Goal: Find contact information: Find contact information

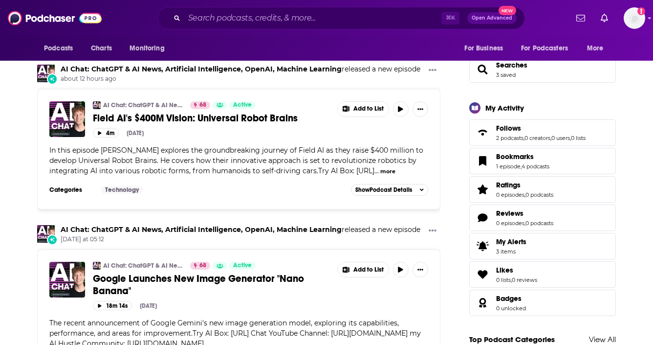
scroll to position [275, 0]
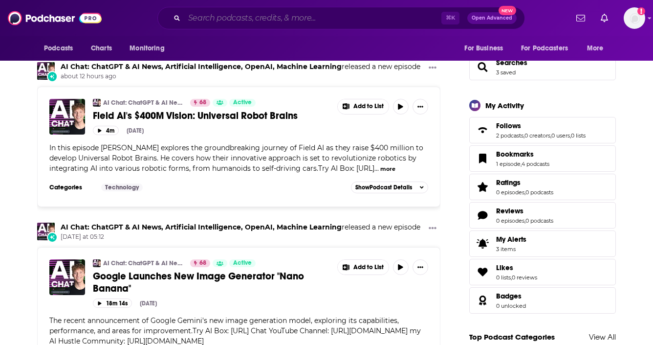
click at [275, 18] on input "Search podcasts, credits, & more..." at bounding box center [312, 18] width 257 height 16
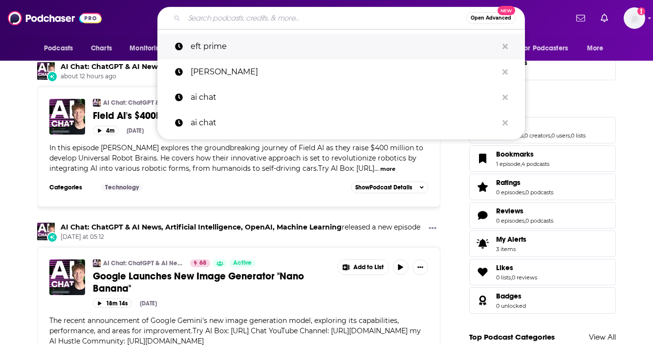
click at [263, 47] on p "eft prime" at bounding box center [344, 46] width 307 height 25
type input "eft prime"
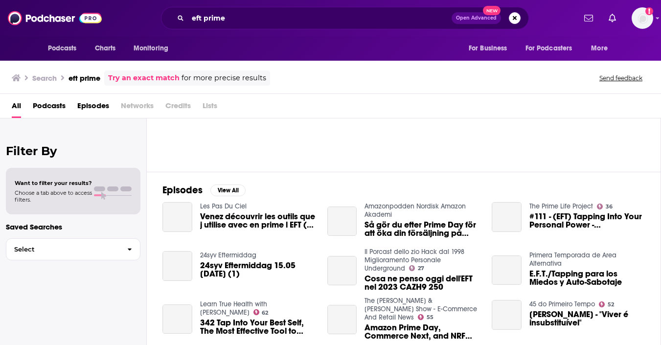
scroll to position [88, 0]
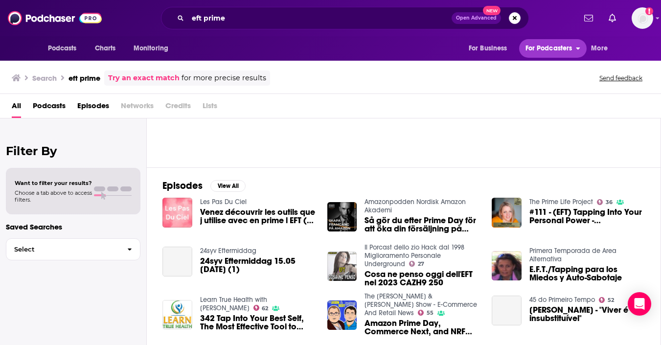
click at [525, 44] on span "For Podcasters" at bounding box center [548, 49] width 47 height 14
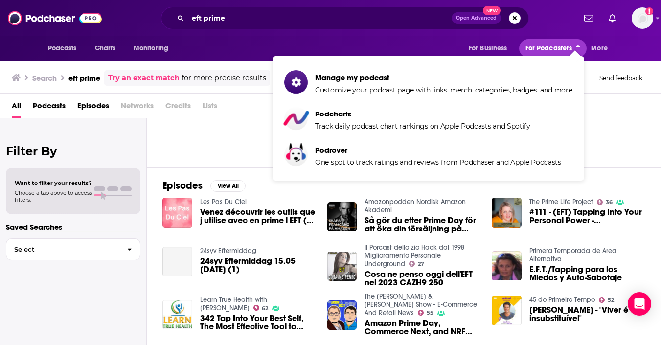
click at [525, 44] on span "For Podcasters" at bounding box center [548, 49] width 47 height 14
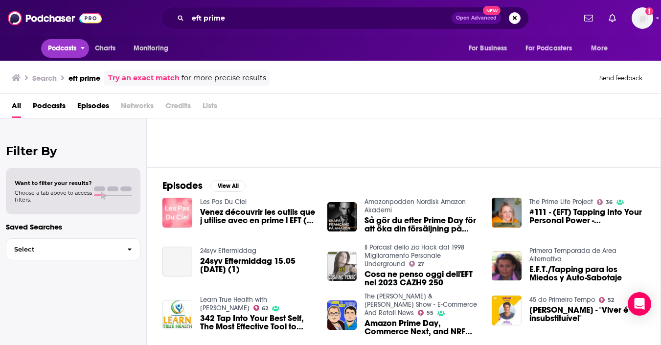
click at [45, 53] on button "Podcasts" at bounding box center [65, 48] width 48 height 19
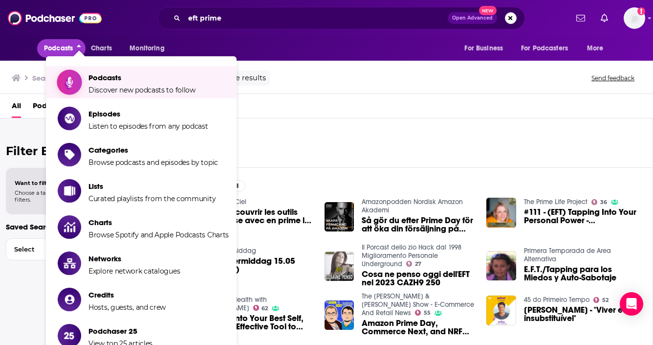
click at [96, 82] on span "Podcasts" at bounding box center [142, 77] width 107 height 9
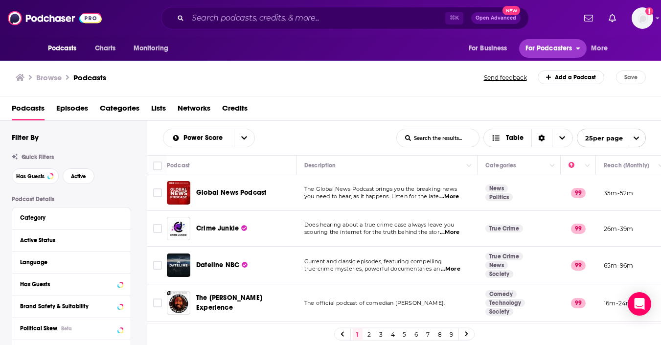
click at [555, 52] on span "For Podcasters" at bounding box center [548, 49] width 47 height 14
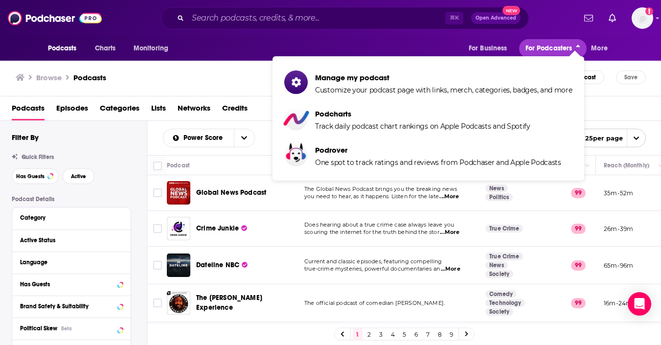
click at [555, 52] on span "For Podcasters" at bounding box center [548, 49] width 47 height 14
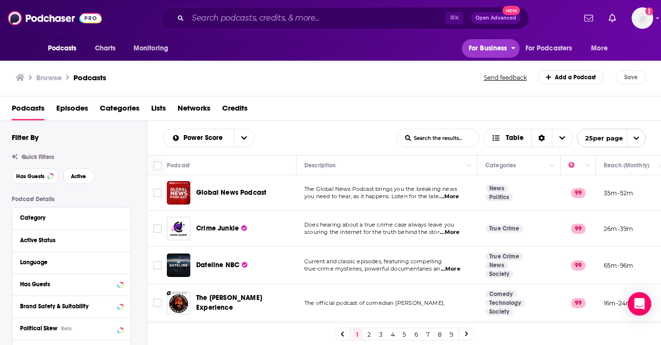
click at [473, 44] on span "For Business" at bounding box center [487, 49] width 39 height 14
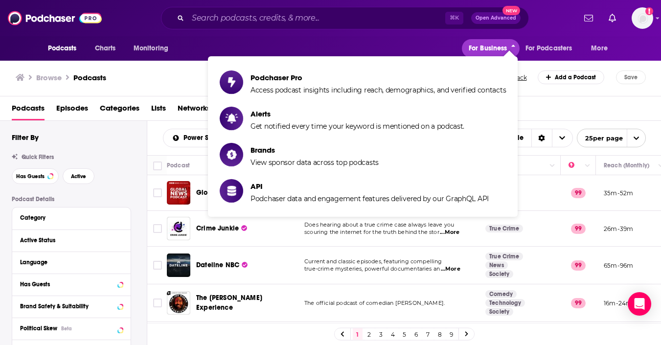
click at [483, 45] on span "For Business" at bounding box center [487, 49] width 39 height 14
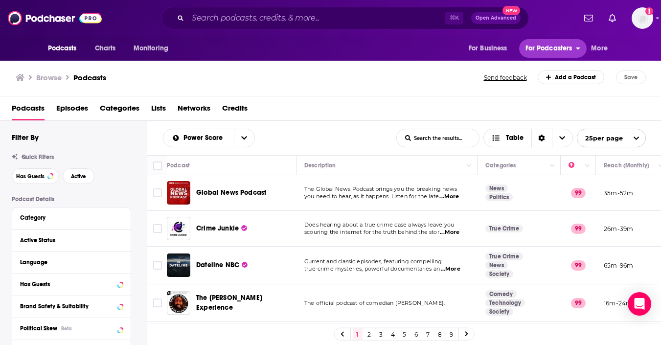
click at [539, 46] on span "For Podcasters" at bounding box center [548, 49] width 47 height 14
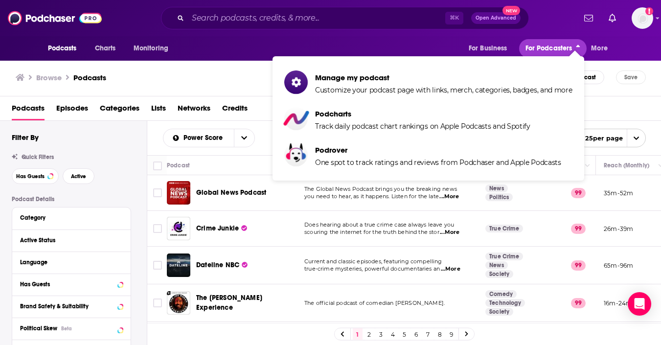
click at [543, 51] on span "For Podcasters" at bounding box center [548, 49] width 47 height 14
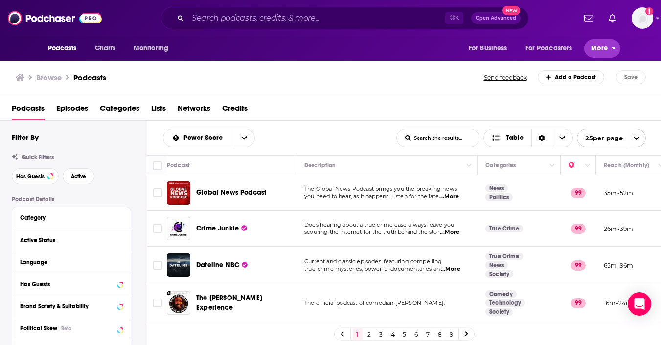
click at [604, 47] on span "More" at bounding box center [599, 49] width 17 height 14
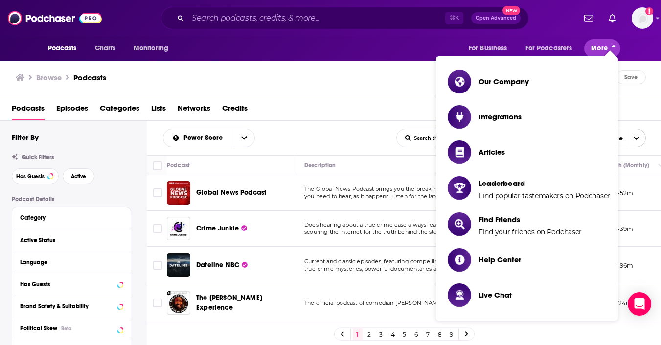
click at [604, 47] on span "More" at bounding box center [599, 49] width 17 height 14
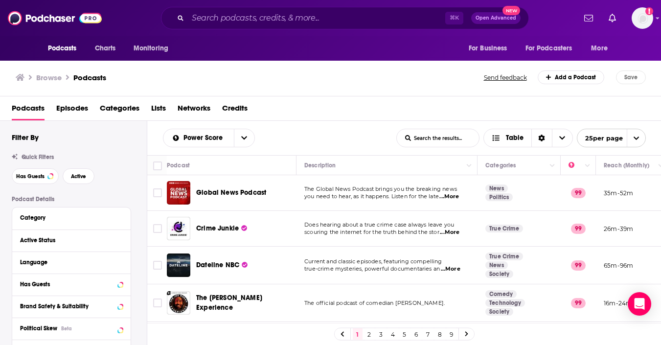
click at [85, 108] on span "Episodes" at bounding box center [72, 110] width 32 height 20
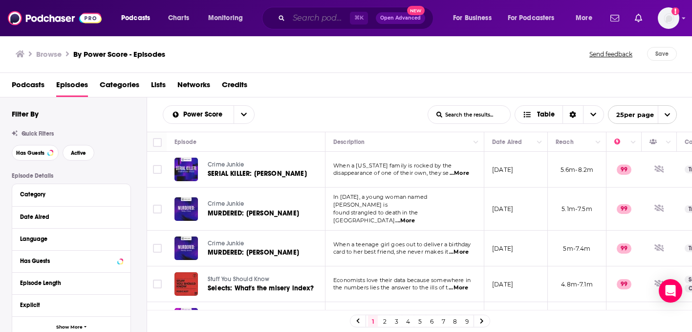
click at [312, 19] on input "Search podcasts, credits, & more..." at bounding box center [319, 18] width 61 height 16
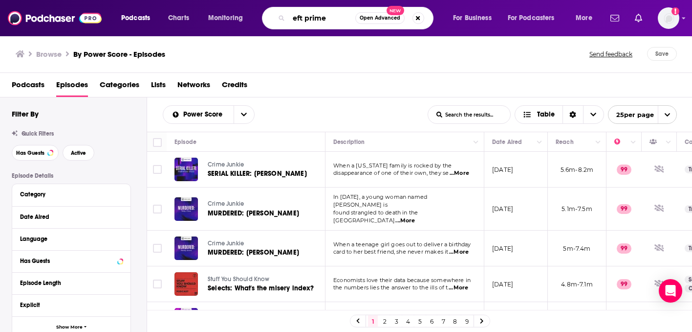
type input "eft prime"
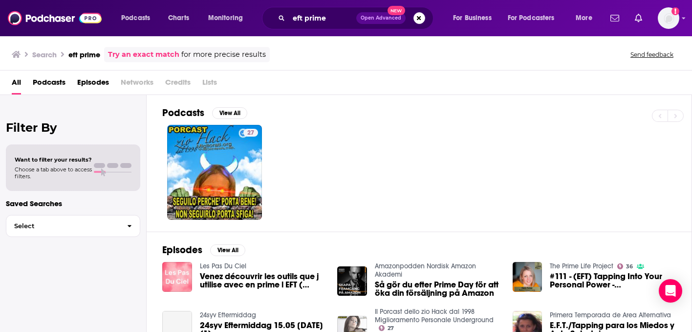
scroll to position [76, 0]
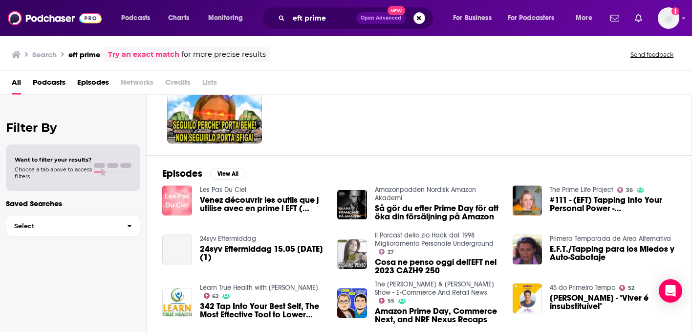
click at [50, 87] on span "Podcasts" at bounding box center [49, 84] width 33 height 20
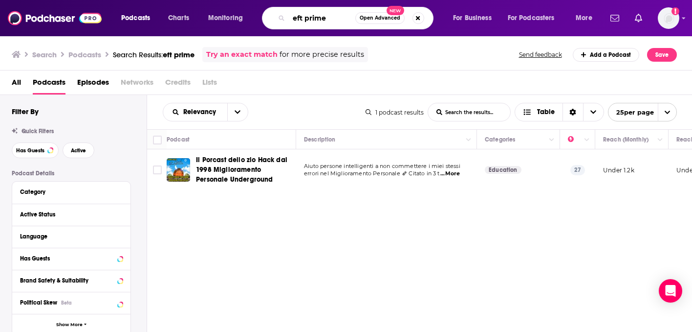
click at [339, 16] on input "eft prime" at bounding box center [322, 18] width 67 height 16
drag, startPoint x: 338, startPoint y: 17, endPoint x: 292, endPoint y: 12, distance: 46.3
click at [292, 12] on input "eft prime" at bounding box center [322, 18] width 67 height 16
type input "e"
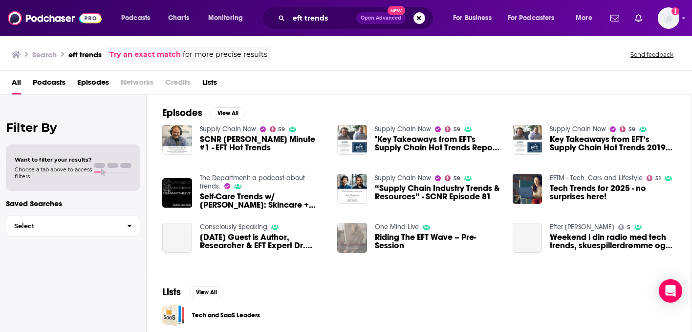
scroll to position [141, 0]
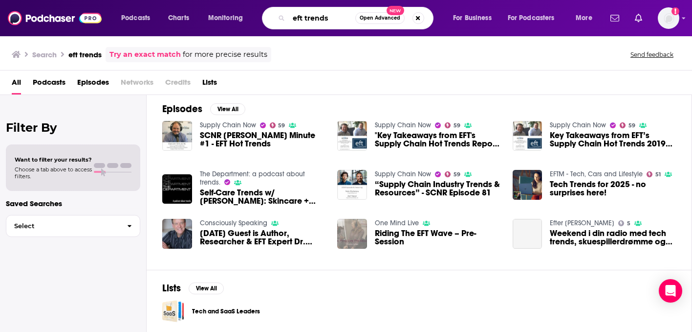
click at [346, 17] on input "eft trends" at bounding box center [322, 18] width 67 height 16
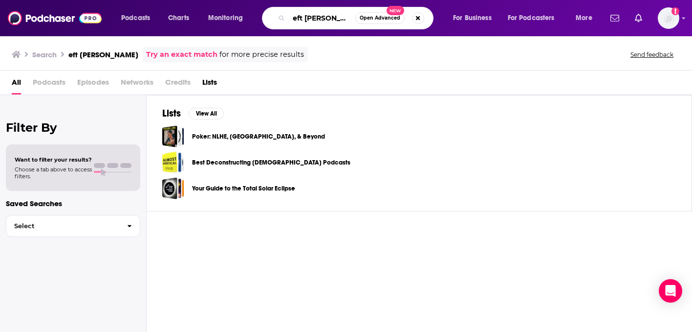
click at [303, 18] on input "eft [PERSON_NAME]" at bounding box center [322, 18] width 67 height 16
drag, startPoint x: 307, startPoint y: 18, endPoint x: 292, endPoint y: 16, distance: 15.3
click at [292, 16] on input "eft [PERSON_NAME]" at bounding box center [322, 18] width 67 height 16
drag, startPoint x: 305, startPoint y: 17, endPoint x: 291, endPoint y: 18, distance: 13.7
click at [291, 18] on input "eft [PERSON_NAME]" at bounding box center [322, 18] width 67 height 16
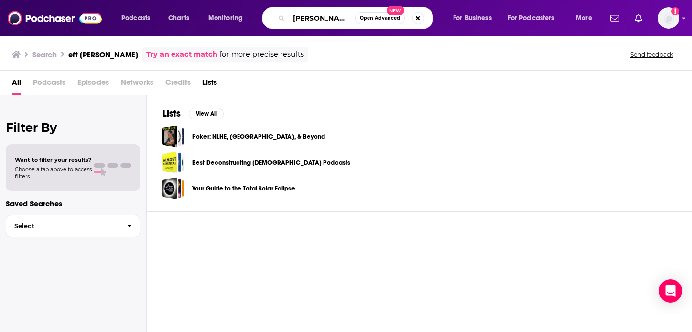
type input "[PERSON_NAME]"
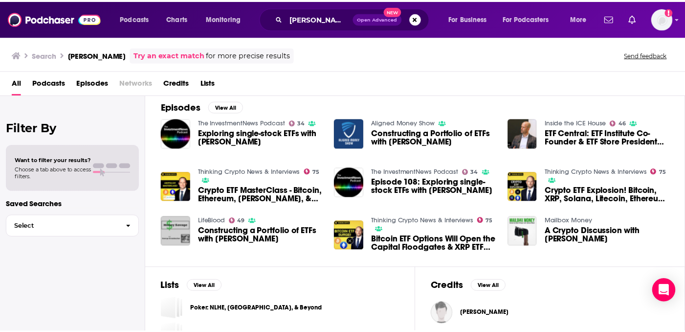
scroll to position [193, 0]
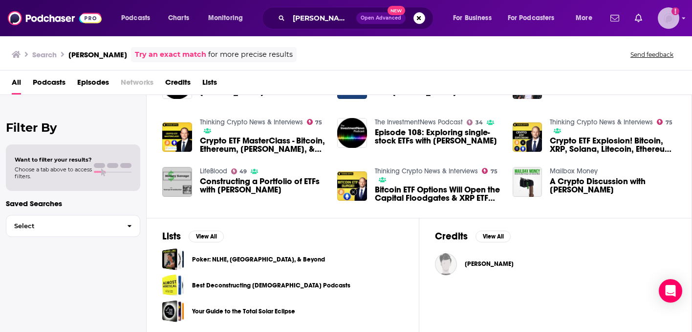
click at [653, 21] on img "Logged in as Ruth_Nebius" at bounding box center [669, 18] width 22 height 22
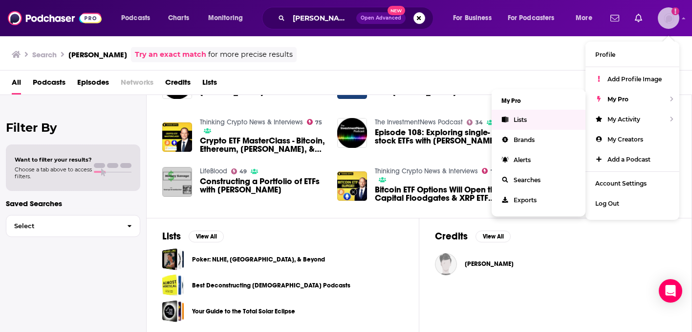
click at [528, 119] on link "Lists" at bounding box center [539, 120] width 94 height 20
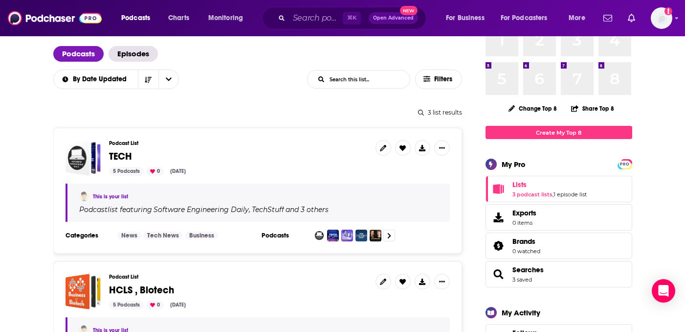
scroll to position [56, 0]
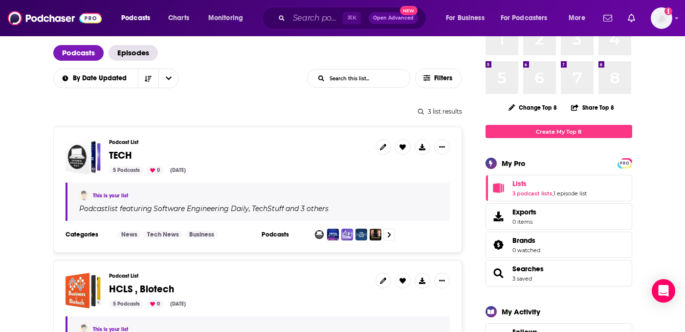
click at [122, 157] on span "TECH" at bounding box center [120, 155] width 23 height 12
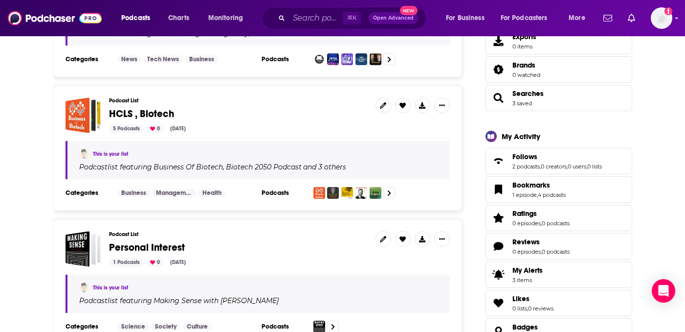
scroll to position [170, 0]
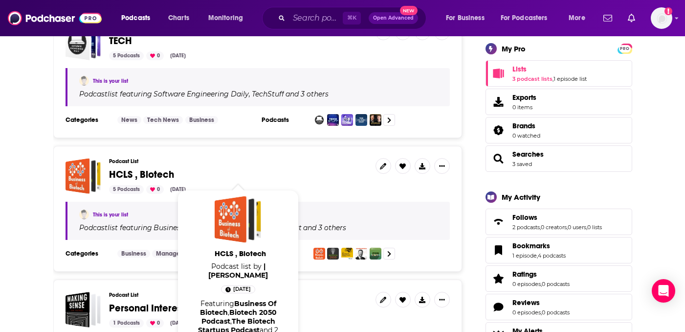
click at [128, 173] on span "HCLS , Biotech" at bounding box center [141, 174] width 65 height 12
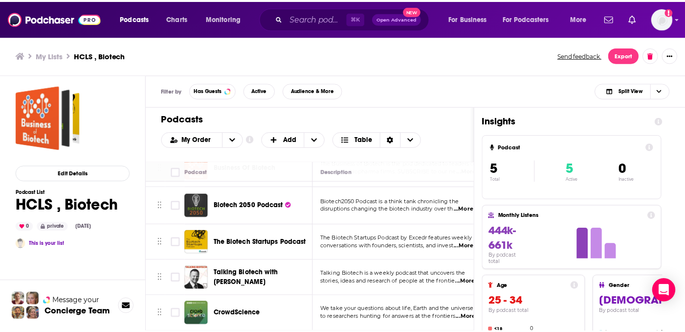
scroll to position [40, 0]
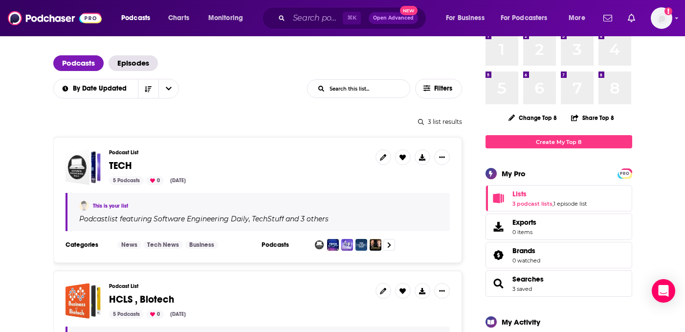
scroll to position [40, 0]
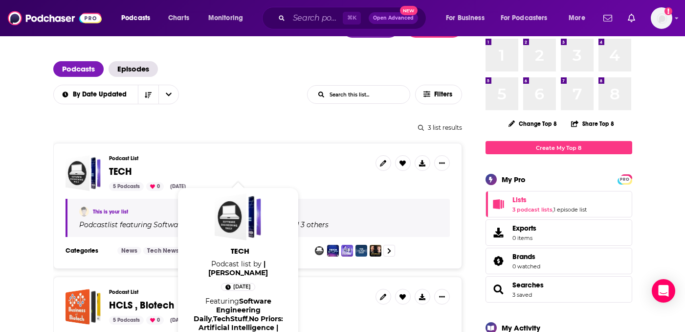
click at [113, 172] on span "TECH" at bounding box center [120, 171] width 23 height 12
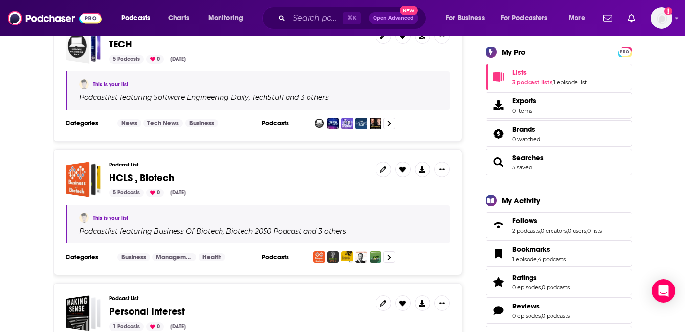
scroll to position [184, 0]
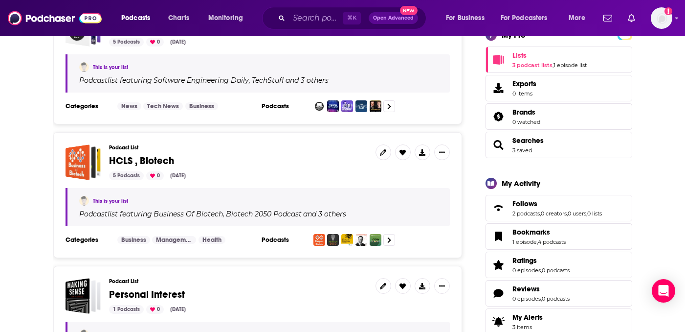
click at [558, 238] on span "Bookmarks 1 episode , 4 podcasts" at bounding box center [538, 236] width 53 height 18
click at [532, 231] on span "Bookmarks" at bounding box center [531, 231] width 38 height 9
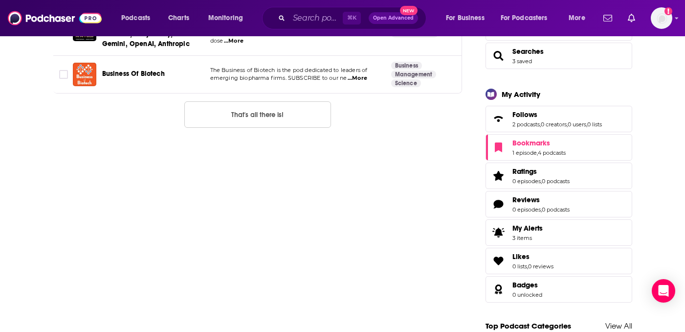
scroll to position [272, 0]
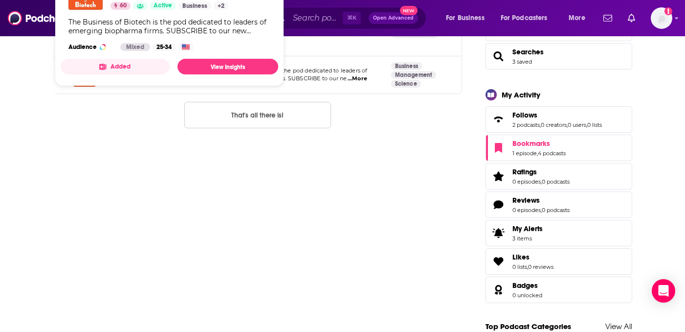
click at [134, 75] on span "Business Of Biotech [PERSON_NAME] 60 Active Business + 2 The Business of Biotec…" at bounding box center [170, 23] width 218 height 111
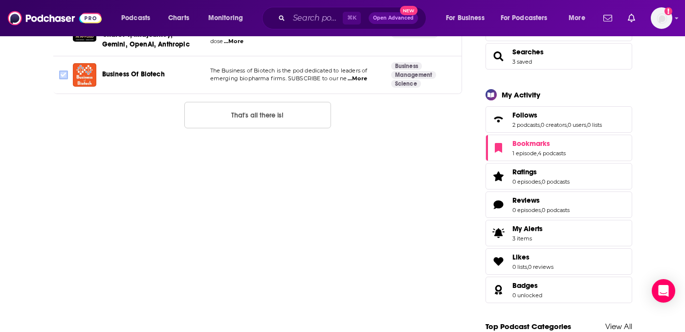
click at [65, 72] on input "Toggle select row" at bounding box center [63, 74] width 9 height 9
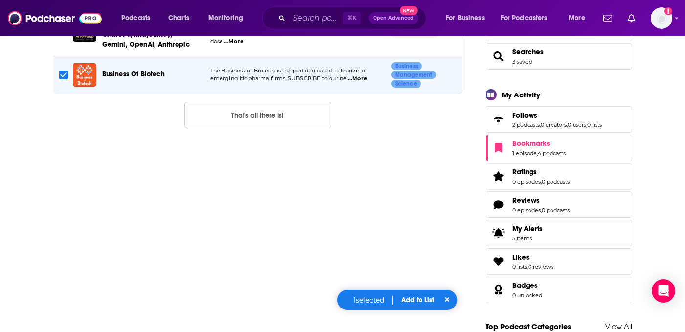
click at [429, 298] on button "Add to List" at bounding box center [418, 299] width 48 height 8
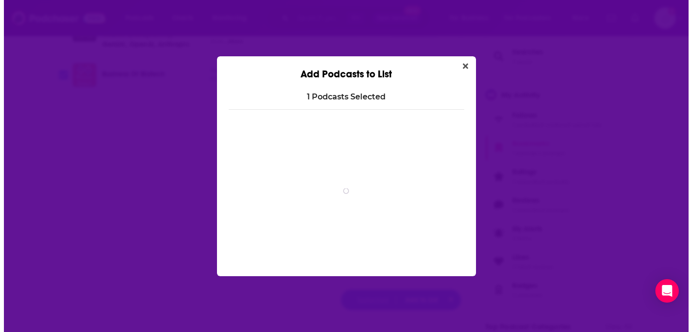
scroll to position [0, 0]
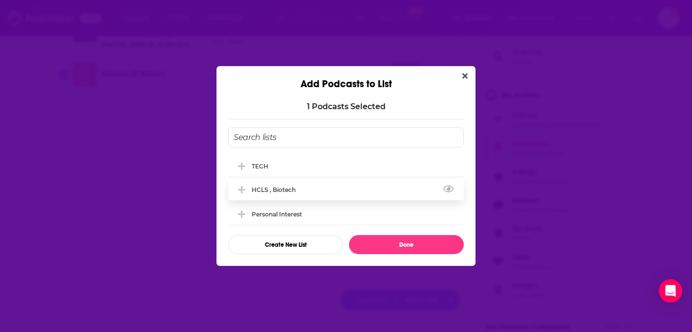
click at [410, 190] on div "HCLS , Biotech" at bounding box center [346, 189] width 236 height 22
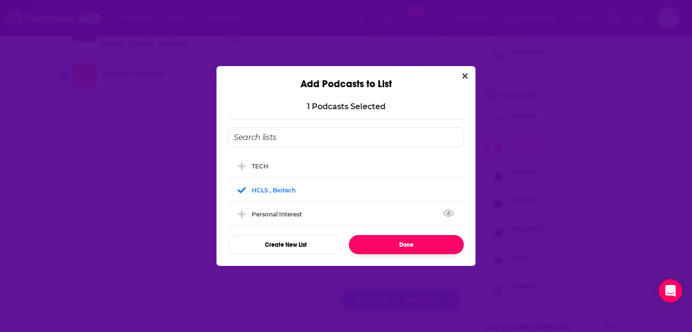
click at [403, 249] on button "Done" at bounding box center [406, 244] width 115 height 19
checkbox input "false"
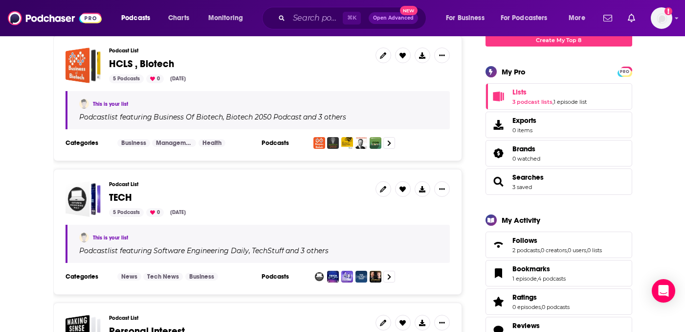
scroll to position [150, 0]
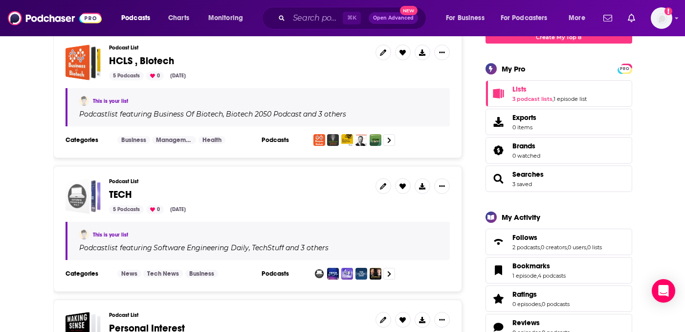
click at [100, 188] on div "TECH" at bounding box center [91, 196] width 19 height 28
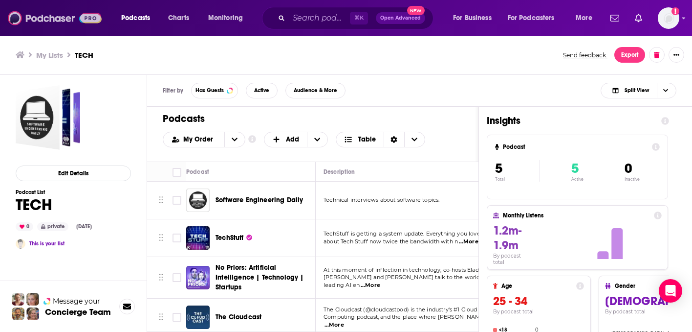
click at [42, 23] on img at bounding box center [55, 18] width 94 height 19
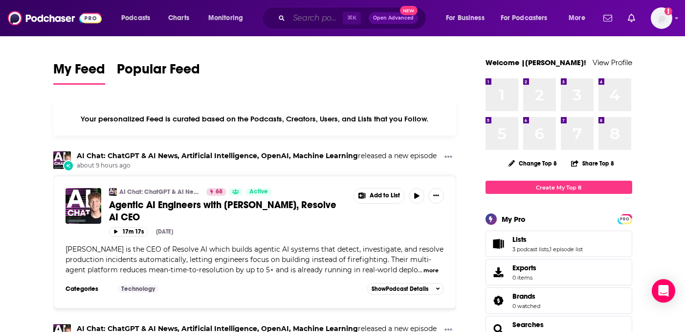
click at [292, 23] on input "Search podcasts, credits, & more..." at bounding box center [316, 18] width 54 height 16
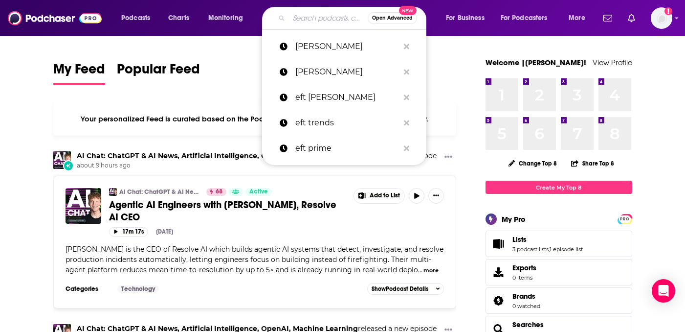
type input "e"
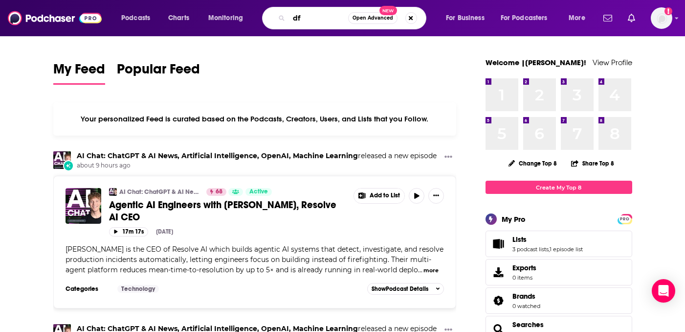
type input "d"
type input "eft trends"
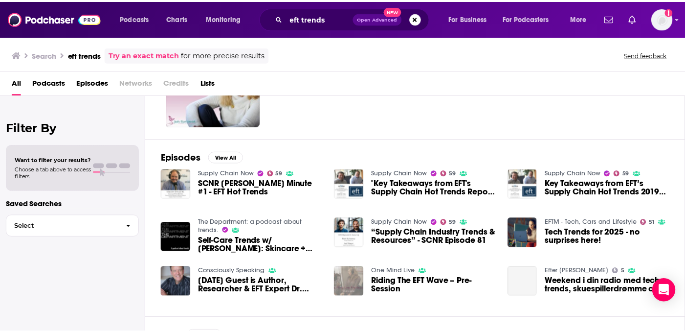
scroll to position [141, 0]
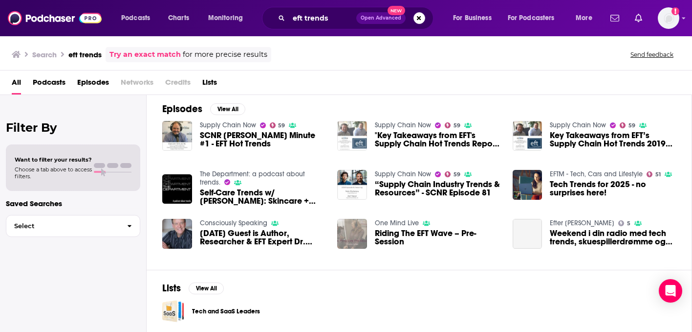
click at [356, 143] on img at bounding box center [352, 136] width 30 height 30
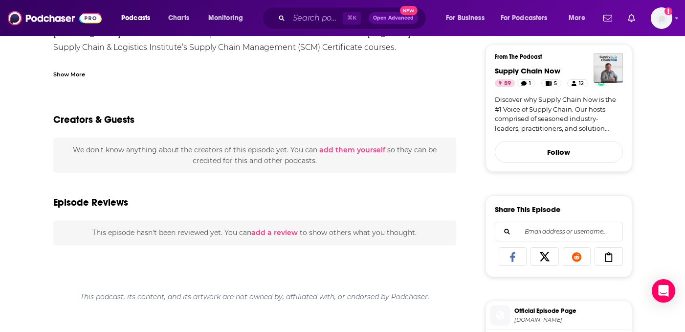
scroll to position [35, 0]
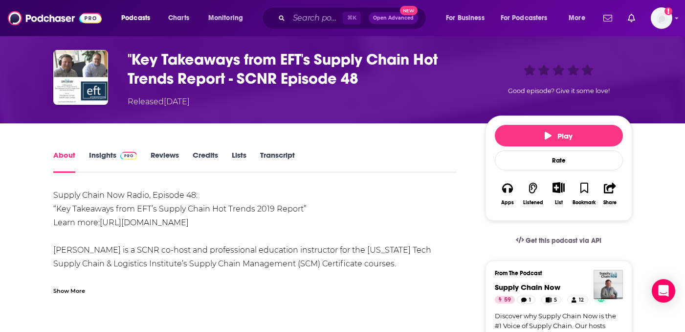
click at [112, 157] on link "Insights" at bounding box center [113, 161] width 48 height 22
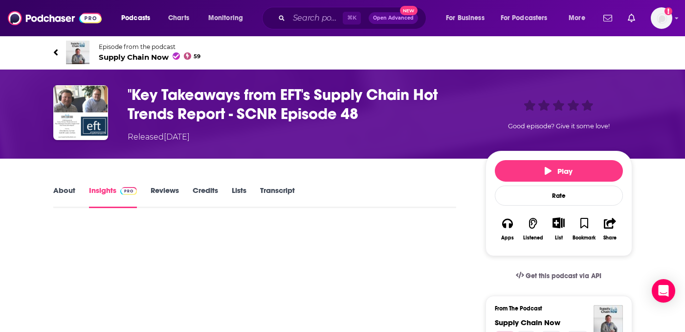
click at [167, 193] on link "Reviews" at bounding box center [165, 196] width 28 height 22
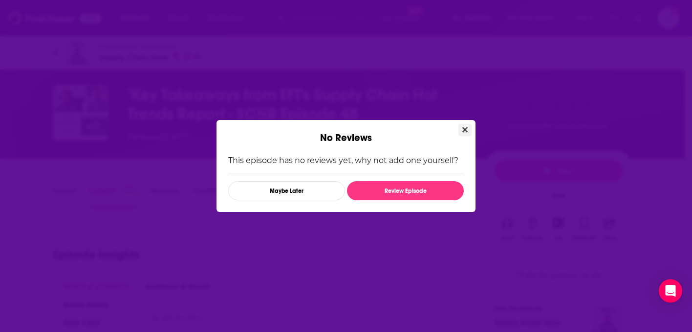
click at [470, 131] on button "Close" at bounding box center [465, 130] width 13 height 12
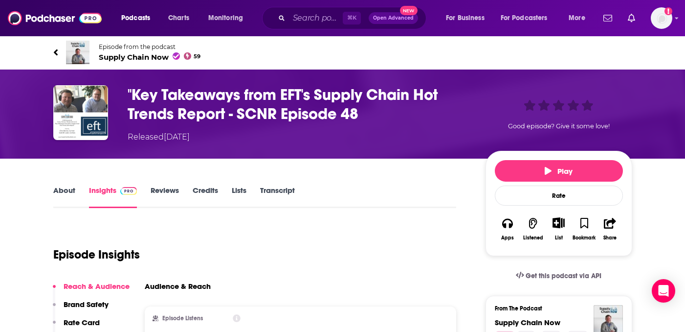
click at [175, 187] on link "Reviews" at bounding box center [165, 196] width 28 height 22
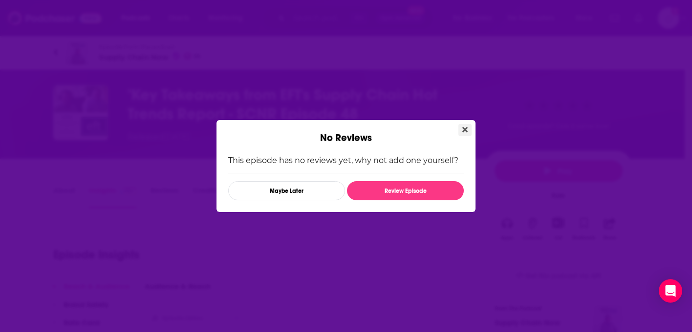
click at [470, 134] on button "Close" at bounding box center [465, 130] width 13 height 12
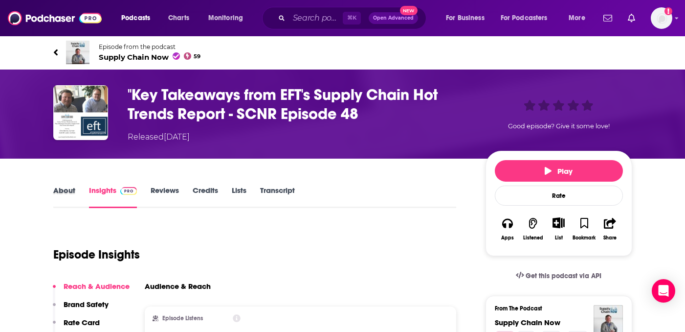
click at [79, 192] on div "About" at bounding box center [71, 196] width 36 height 22
click at [62, 55] on link "Episode from the podcast Supply Chain Now 59" at bounding box center [342, 52] width 579 height 23
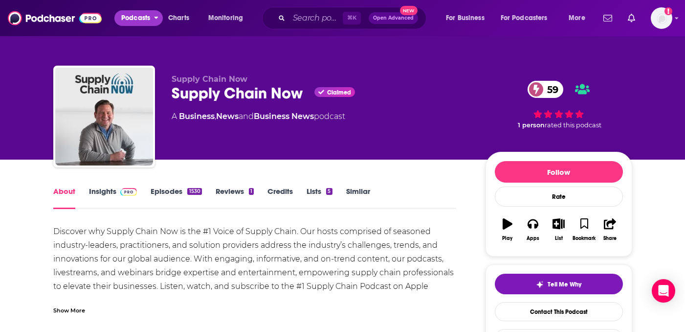
click at [145, 17] on span "Podcasts" at bounding box center [135, 18] width 29 height 14
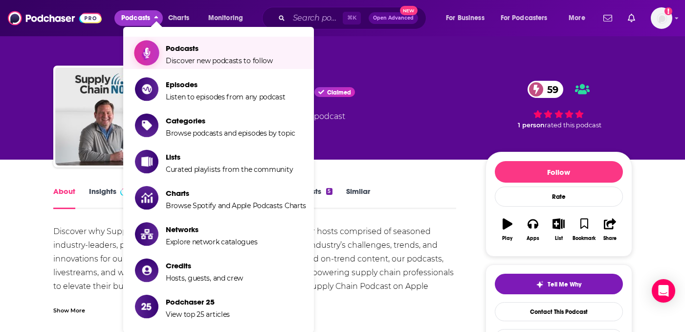
click at [186, 45] on span "Podcasts" at bounding box center [219, 48] width 107 height 9
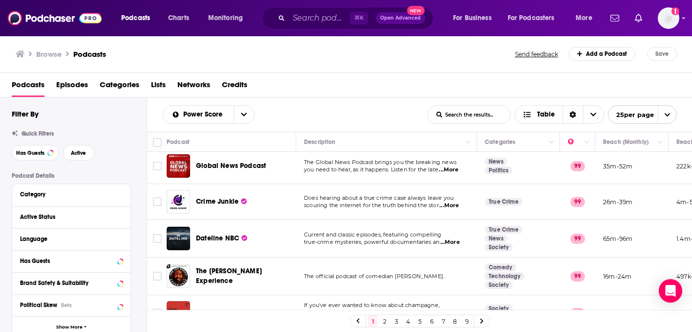
scroll to position [4, 0]
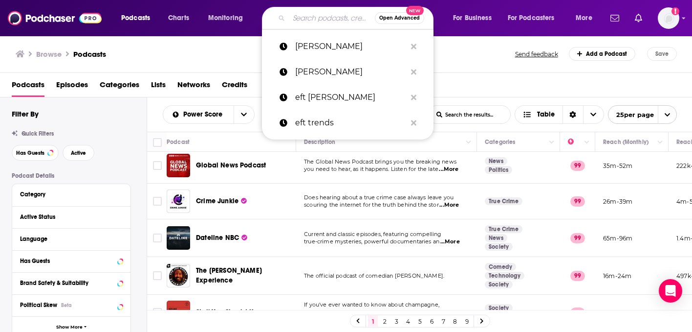
click at [325, 19] on input "Search podcasts, credits, & more..." at bounding box center [332, 18] width 86 height 16
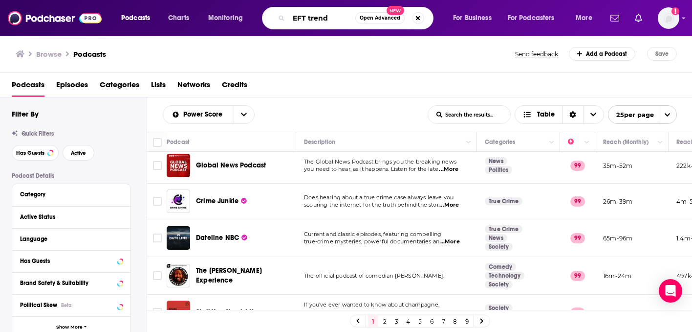
type input "EFT trends"
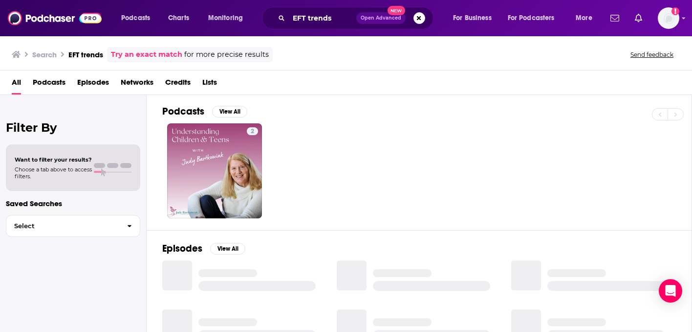
scroll to position [2, 0]
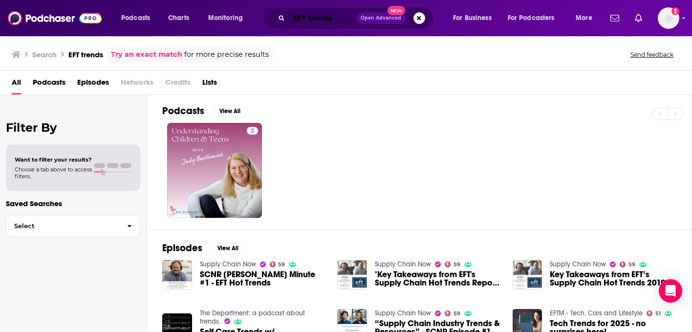
click at [344, 22] on input "EFT trends" at bounding box center [322, 18] width 67 height 16
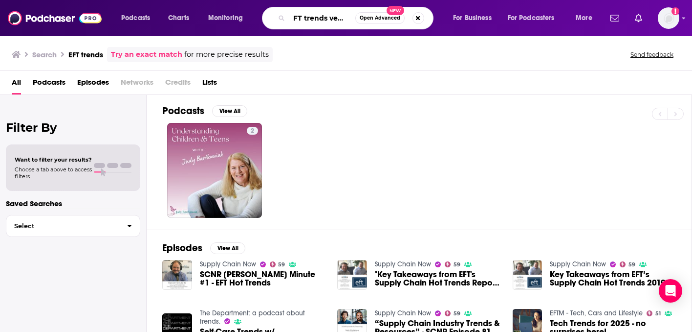
scroll to position [0, 6]
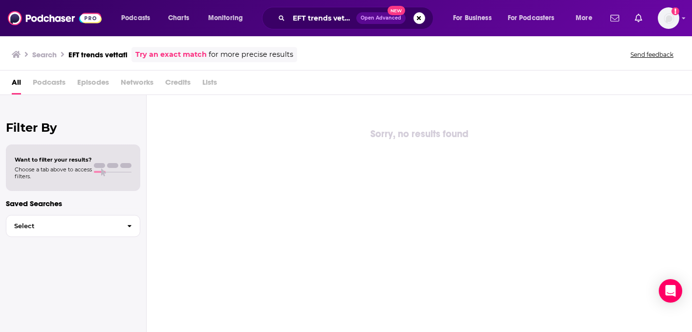
click at [344, 29] on div "EFT trends vettafi Open Advanced New" at bounding box center [348, 18] width 172 height 22
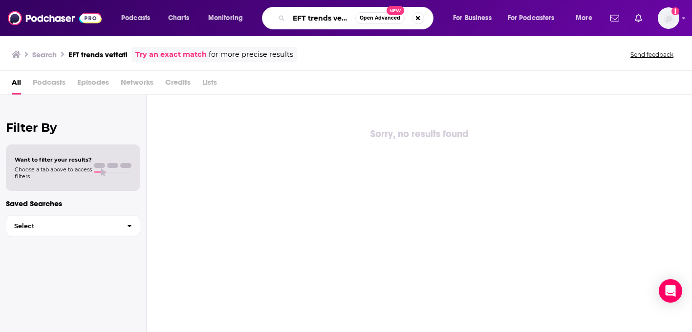
click at [342, 22] on input "EFT trends vettafi" at bounding box center [322, 18] width 67 height 16
drag, startPoint x: 334, startPoint y: 17, endPoint x: 273, endPoint y: 12, distance: 60.8
click at [273, 12] on div "EFT trends vettafi Open Advanced New" at bounding box center [348, 18] width 172 height 22
type input "vettafi"
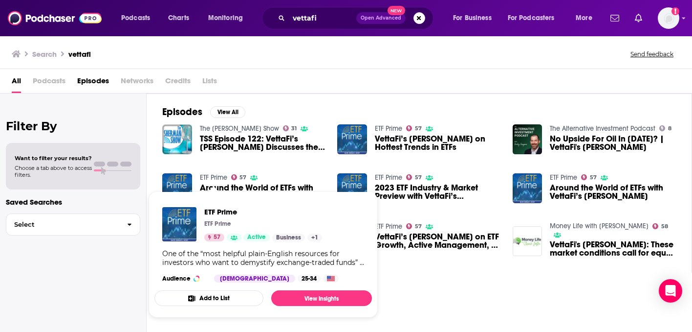
click at [206, 176] on link "ETF Prime" at bounding box center [213, 177] width 27 height 8
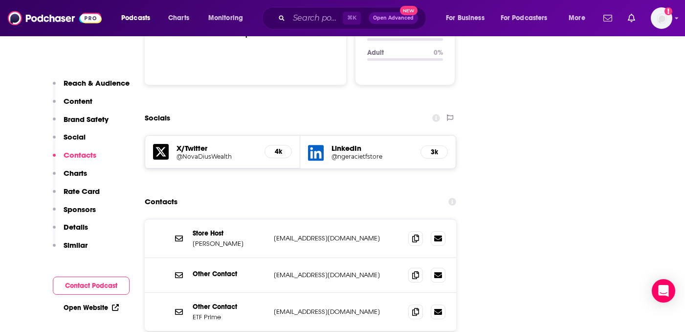
scroll to position [1135, 0]
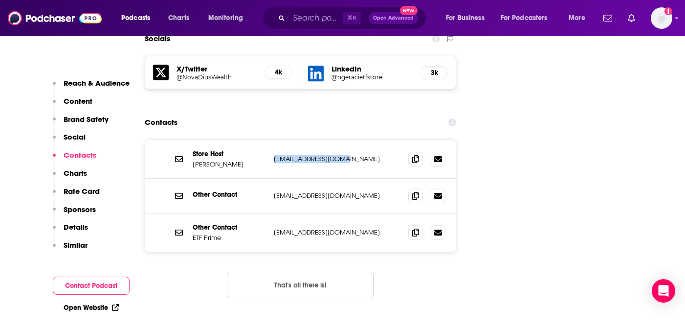
drag, startPoint x: 340, startPoint y: 123, endPoint x: 273, endPoint y: 124, distance: 67.5
click at [273, 140] on div "Store Host [PERSON_NAME] [EMAIL_ADDRESS][DOMAIN_NAME] [EMAIL_ADDRESS][DOMAIN_NA…" at bounding box center [301, 159] width 312 height 39
copy p "[EMAIL_ADDRESS][DOMAIN_NAME]"
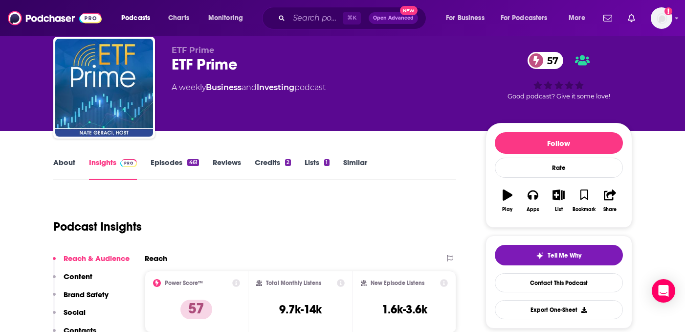
scroll to position [52, 0]
